Goal: Navigation & Orientation: Find specific page/section

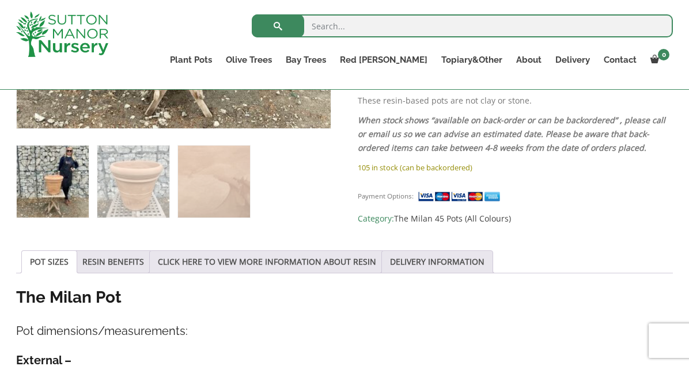
scroll to position [451, 0]
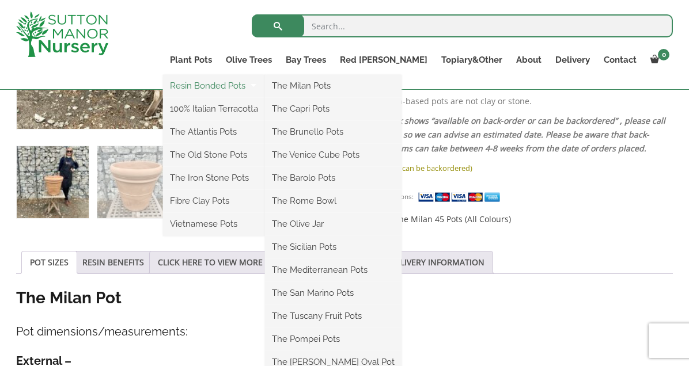
click at [245, 82] on link "Resin Bonded Pots" at bounding box center [214, 85] width 102 height 17
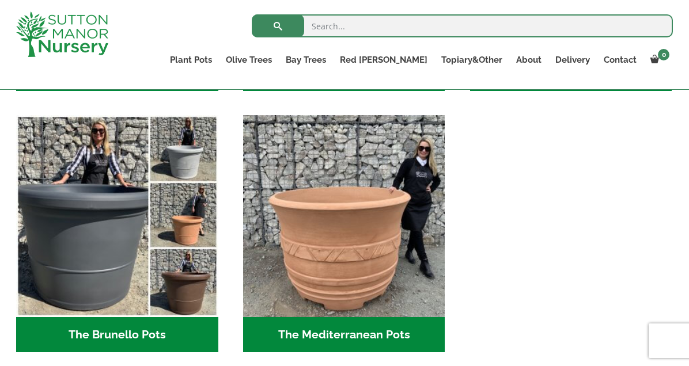
scroll to position [1603, 0]
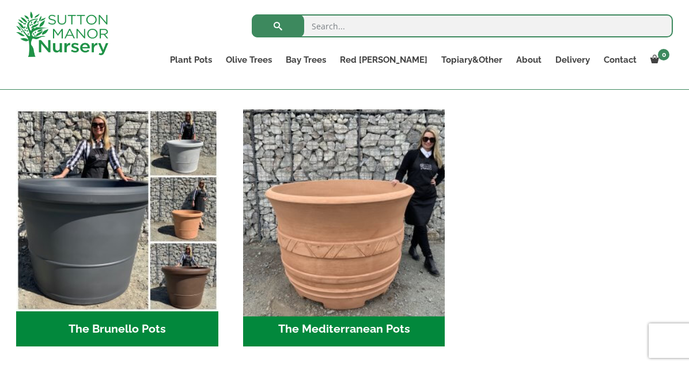
click at [332, 239] on img "Visit product category The Mediterranean Pots" at bounding box center [344, 211] width 212 height 212
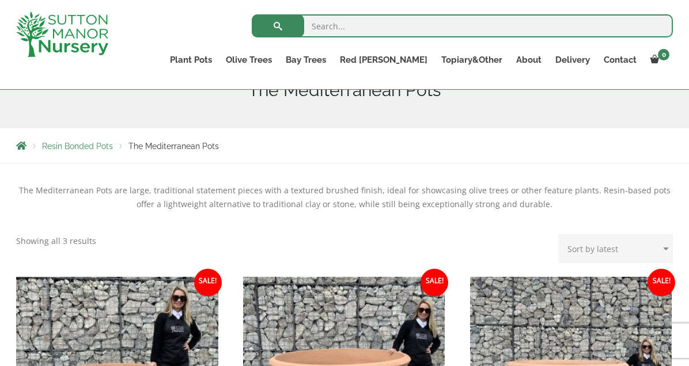
scroll to position [153, 0]
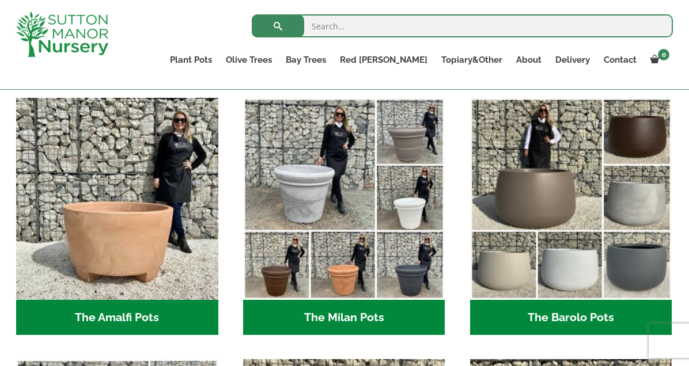
scroll to position [307, 0]
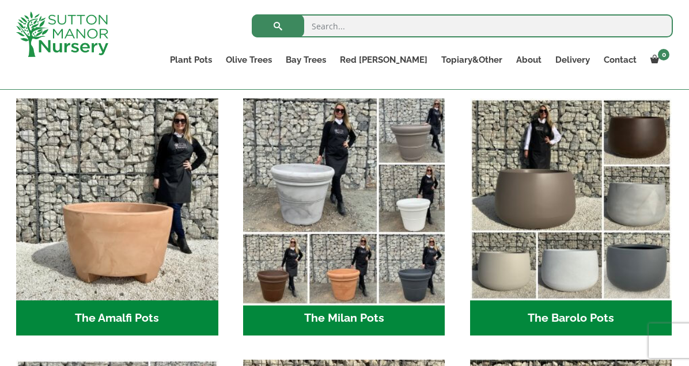
click at [318, 183] on img "Visit product category The Milan Pots" at bounding box center [344, 199] width 212 height 212
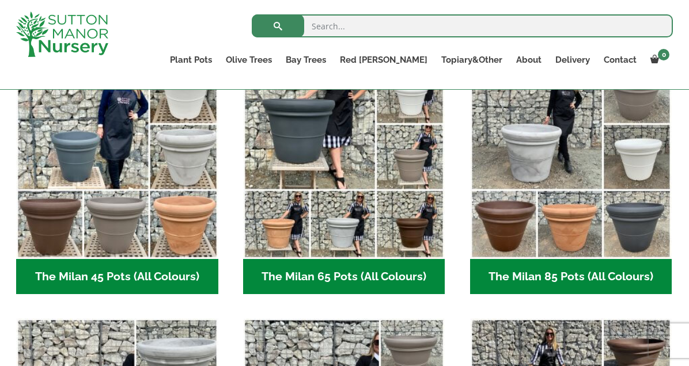
scroll to position [348, 0]
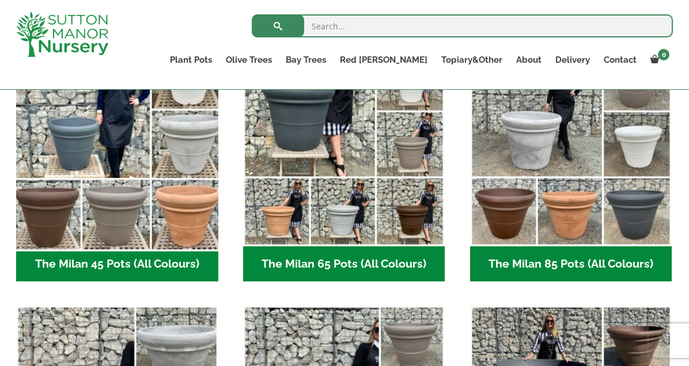
click at [112, 179] on img "Visit product category The Milan 45 Pots (All Colours)" at bounding box center [117, 145] width 212 height 212
